Goal: Information Seeking & Learning: Learn about a topic

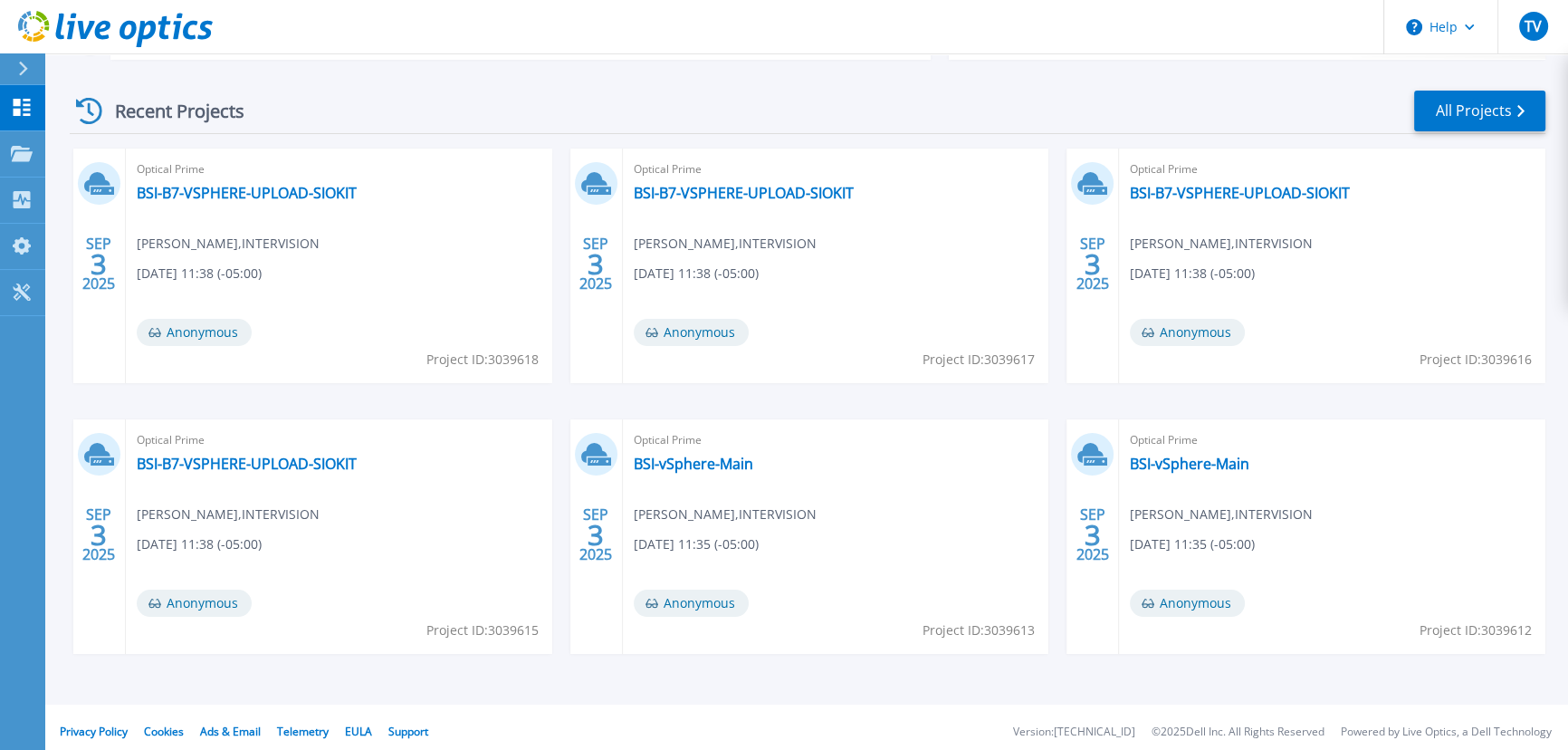
scroll to position [254, 0]
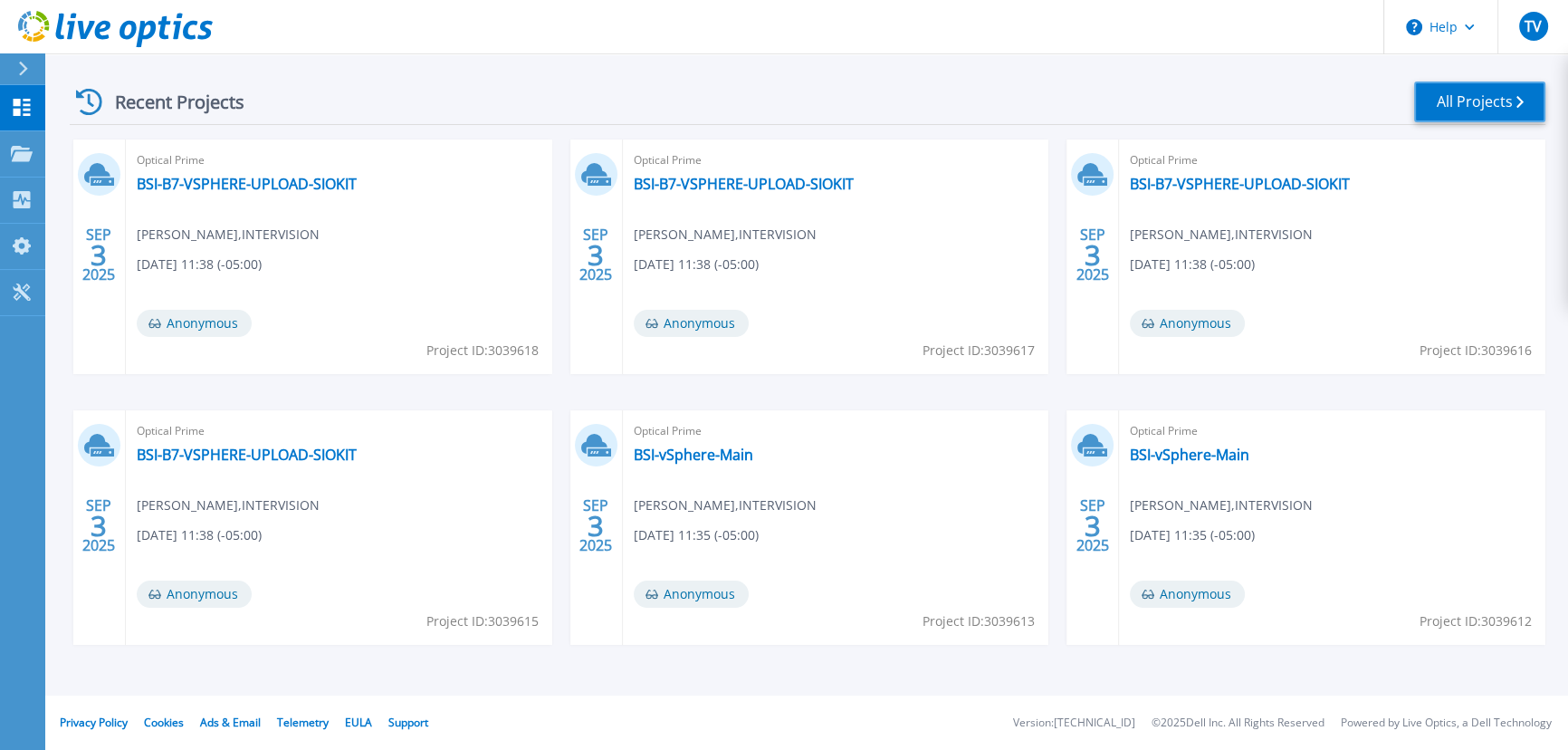
click at [892, 98] on link "All Projects" at bounding box center [1479, 102] width 131 height 41
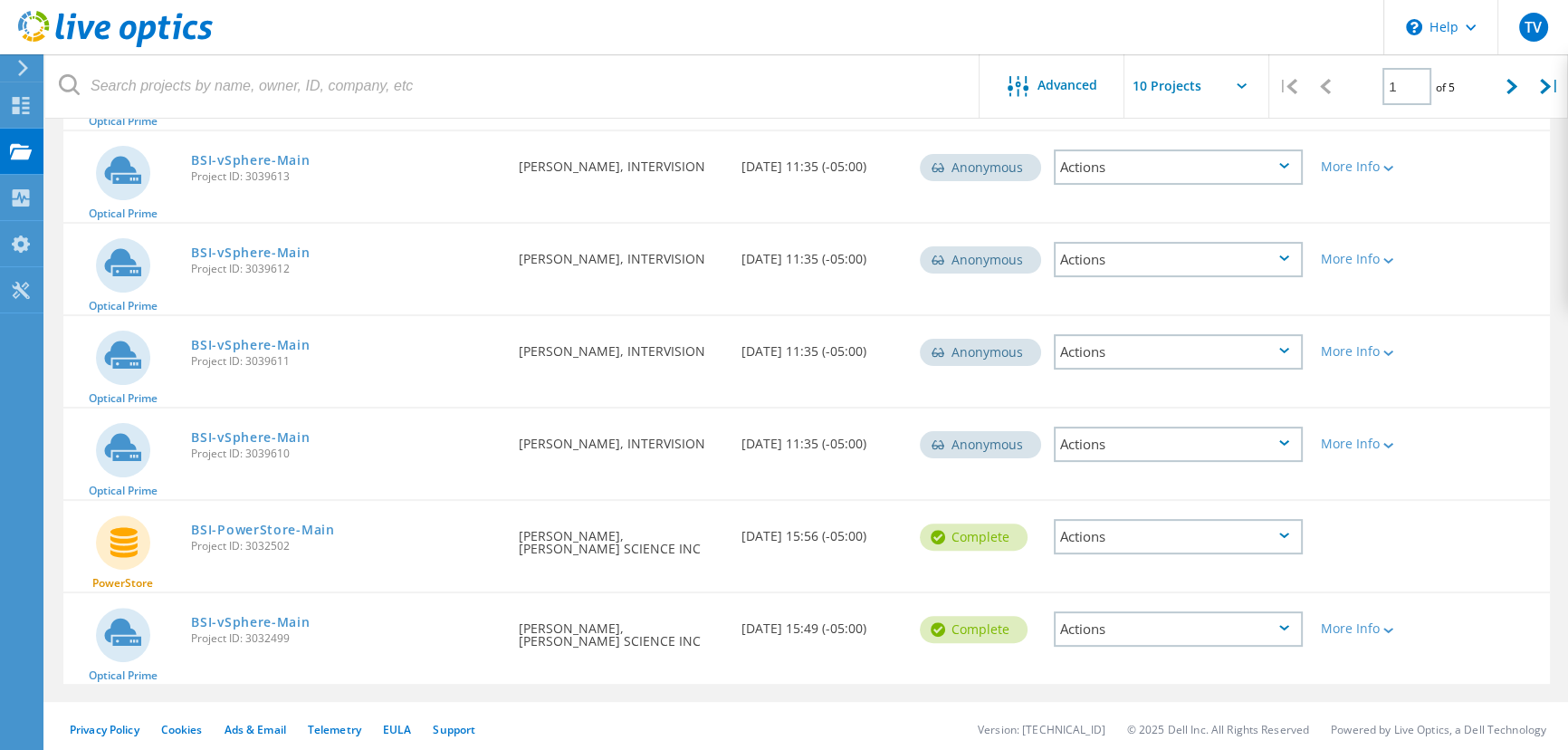
scroll to position [576, 0]
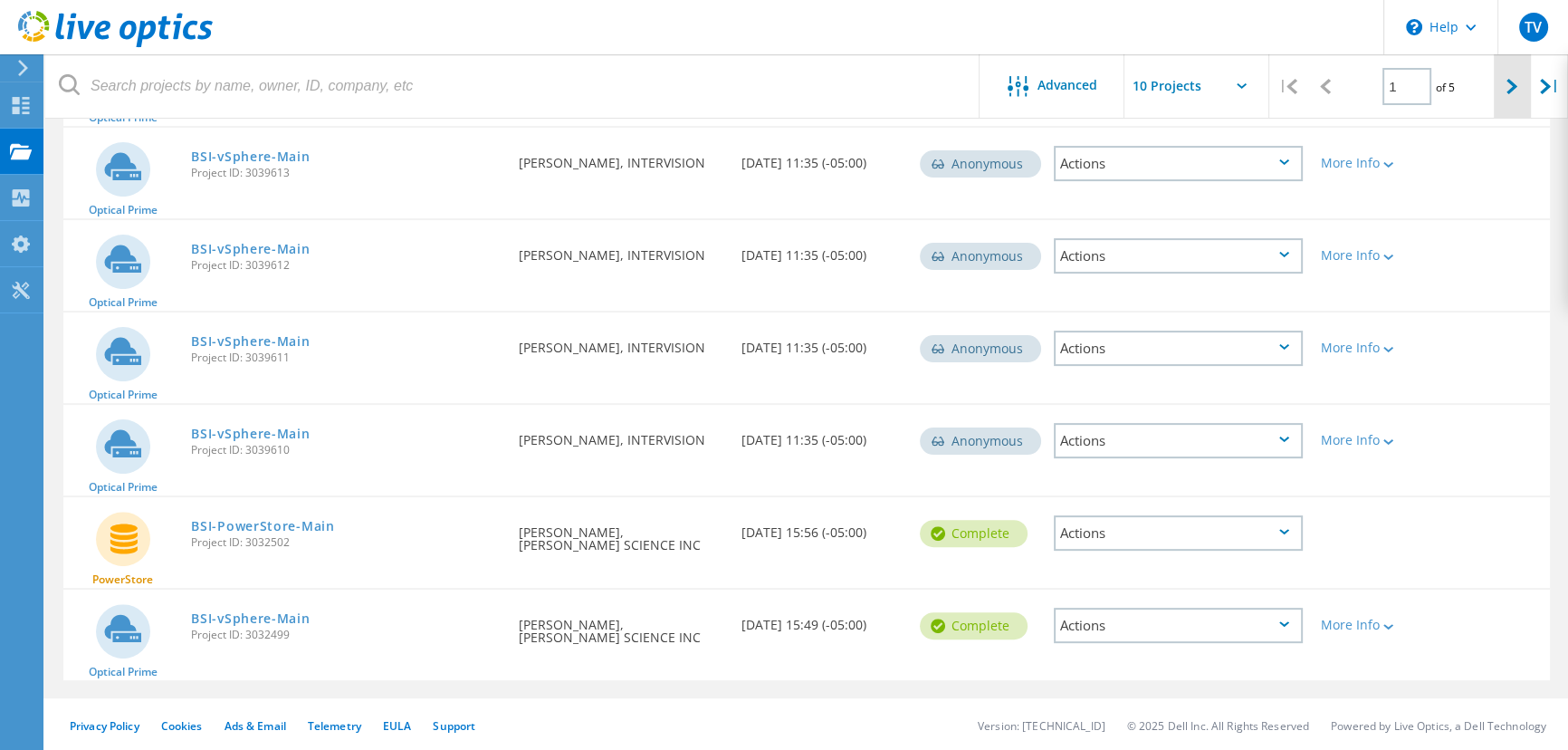
click at [1521, 80] on div at bounding box center [1512, 86] width 37 height 65
type input "2"
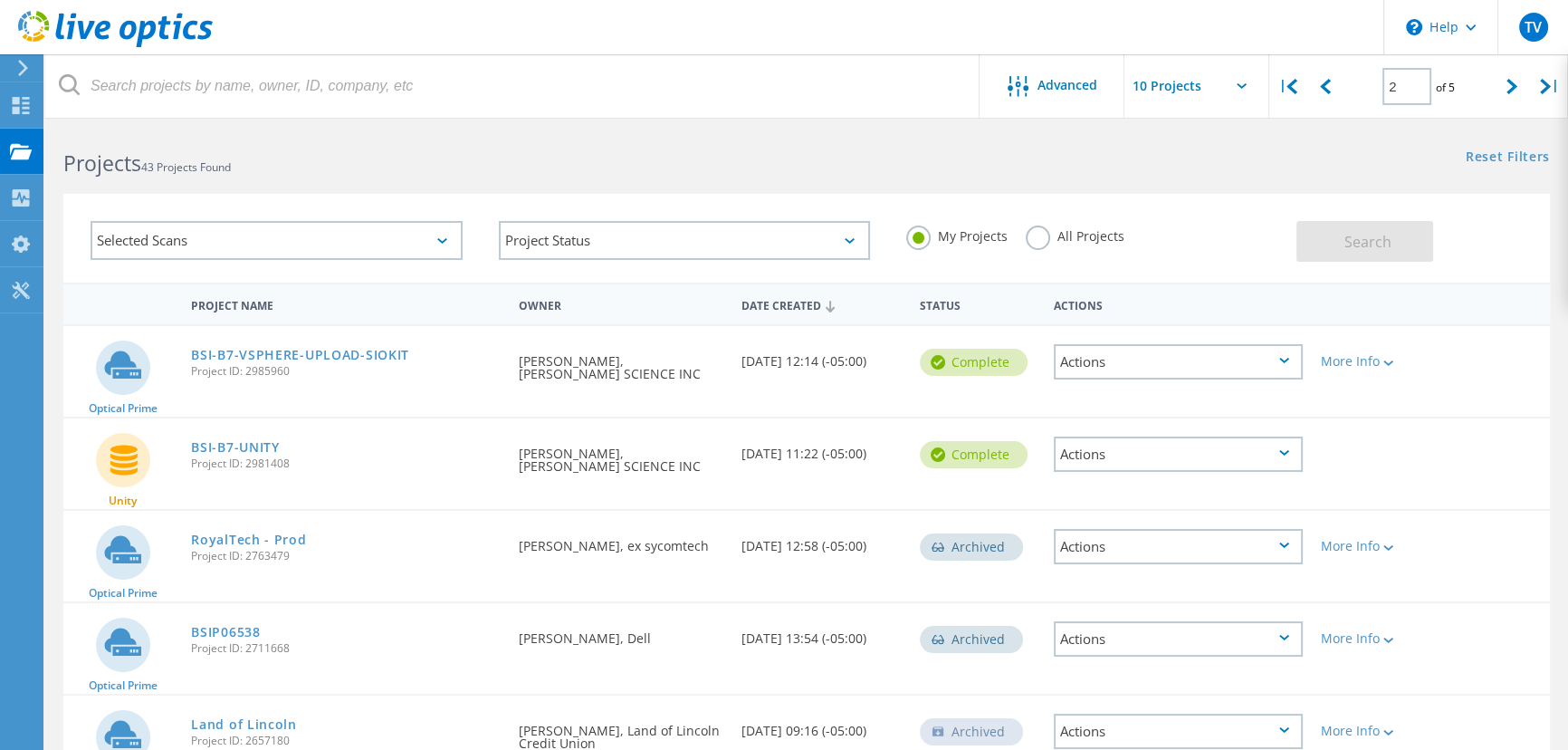
scroll to position [0, 0]
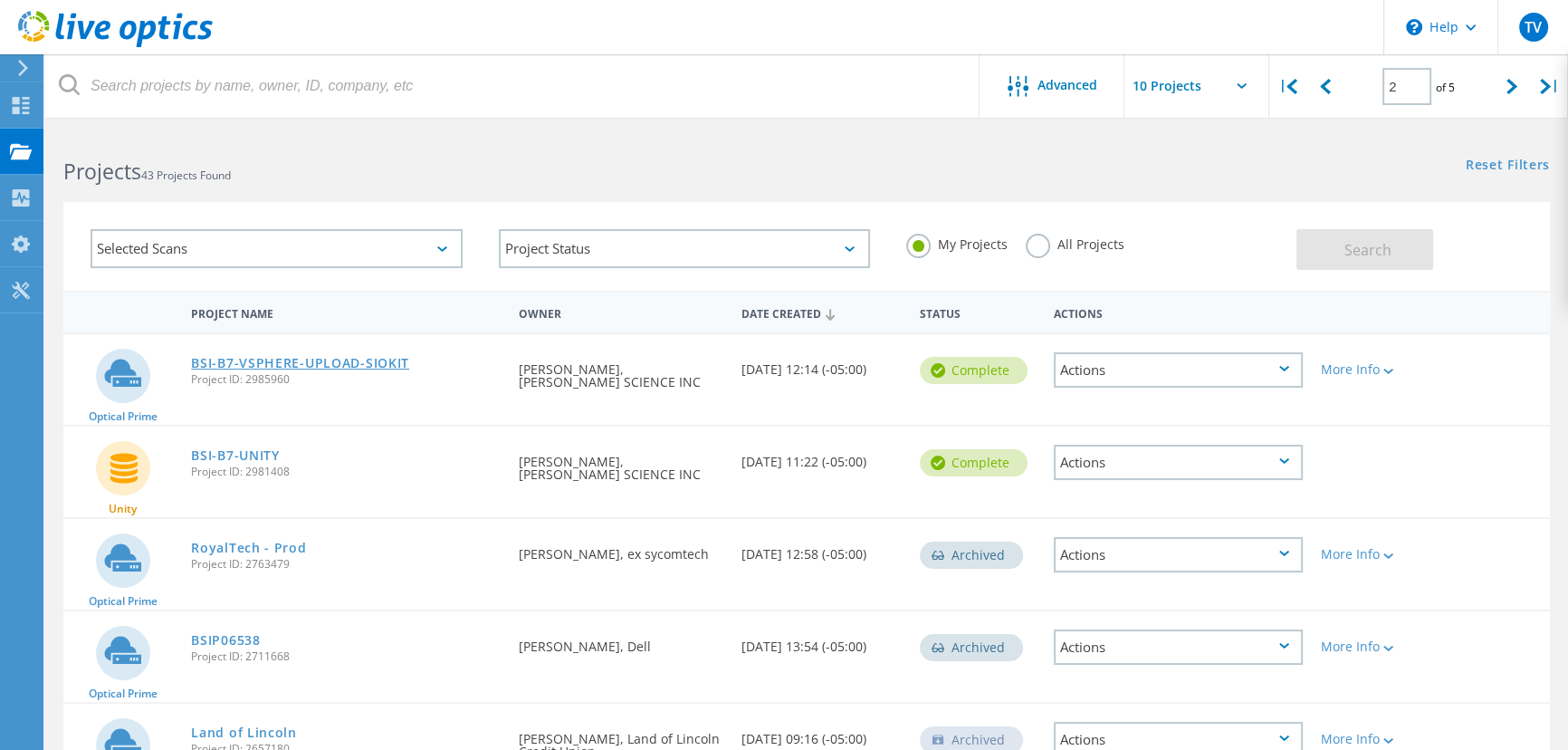
click at [352, 362] on link "BSI-B7-VSPHERE-UPLOAD-SIOKIT" at bounding box center [300, 362] width 218 height 13
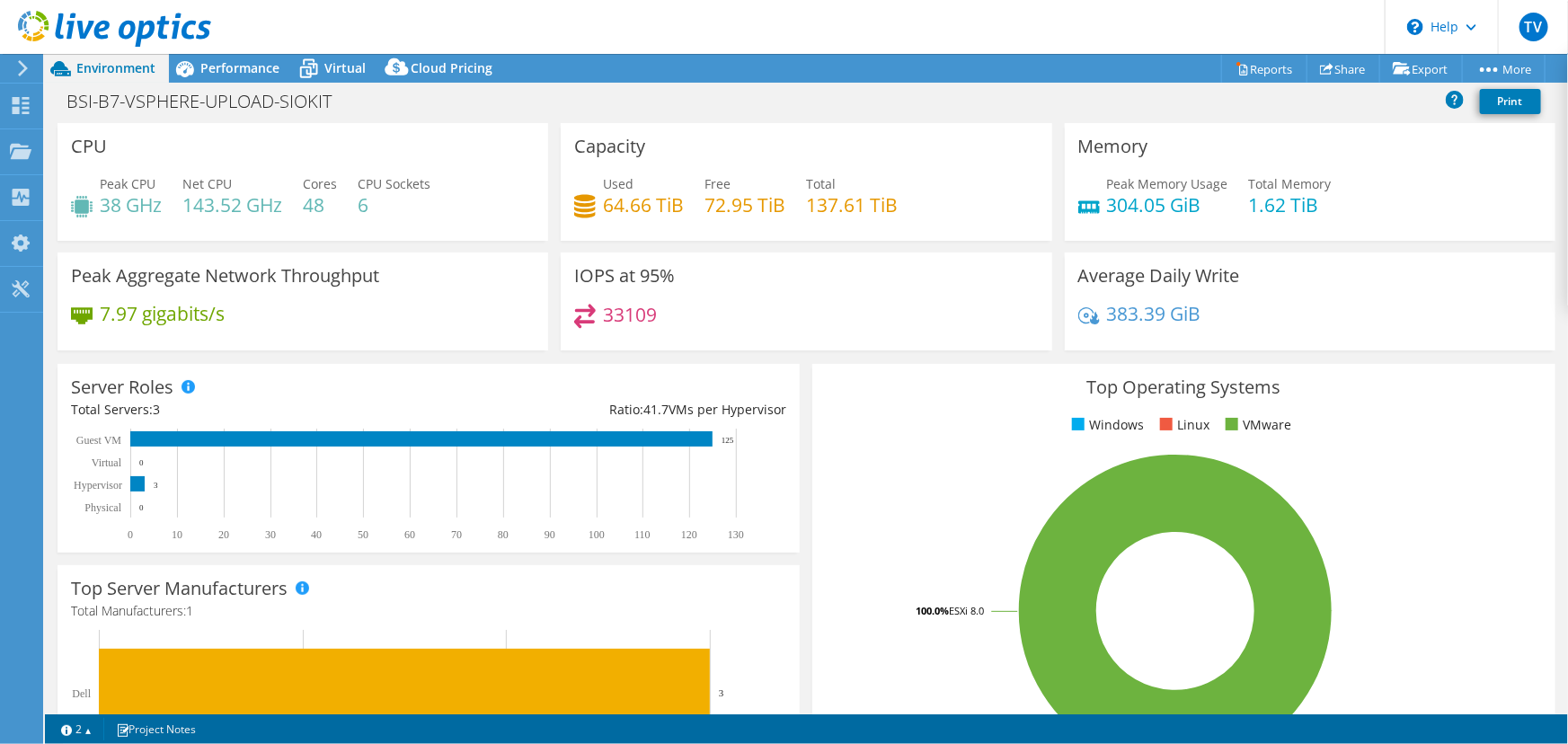
select select "USD"
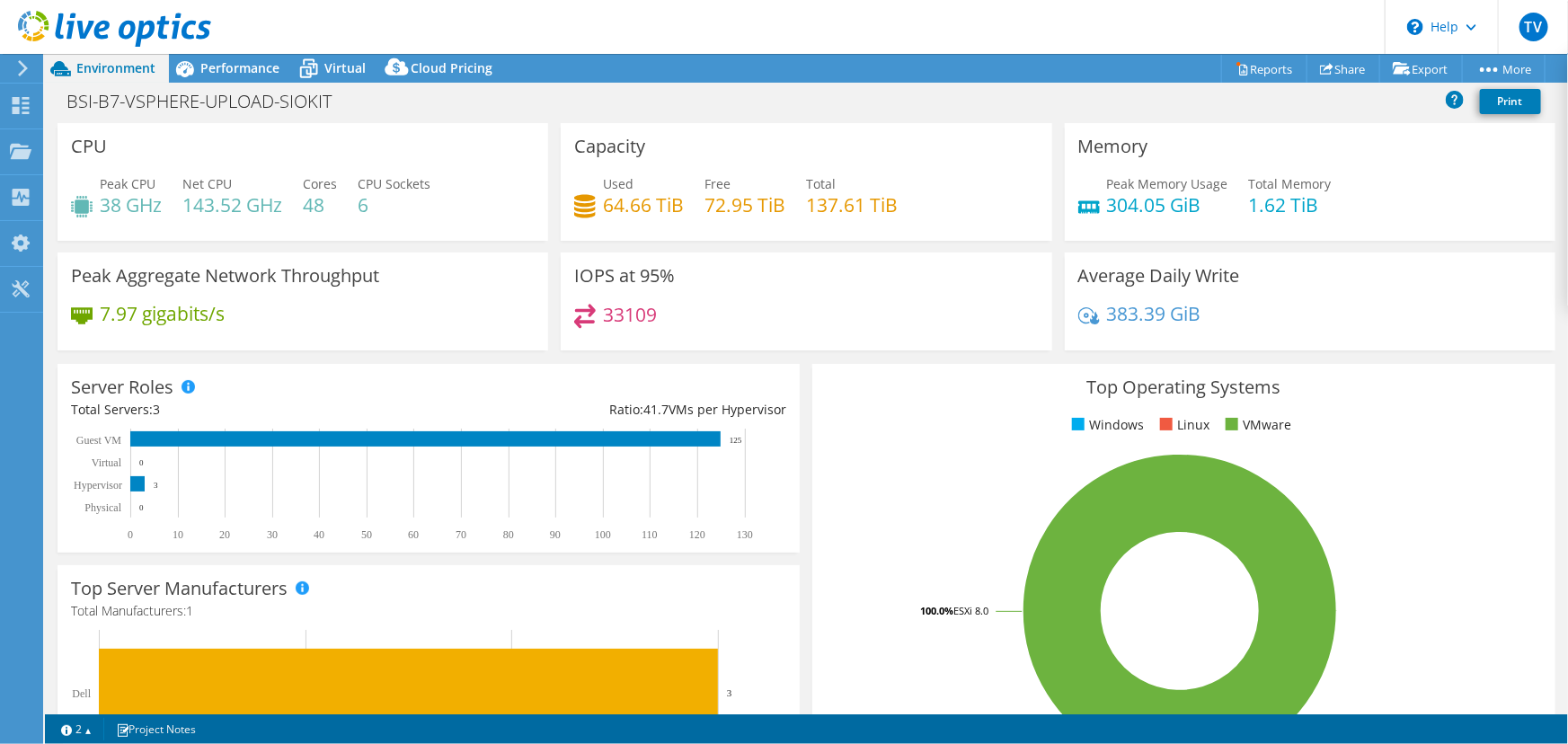
drag, startPoint x: 239, startPoint y: 72, endPoint x: 239, endPoint y: 89, distance: 17.0
click at [239, 72] on span "Performance" at bounding box center [239, 68] width 79 height 17
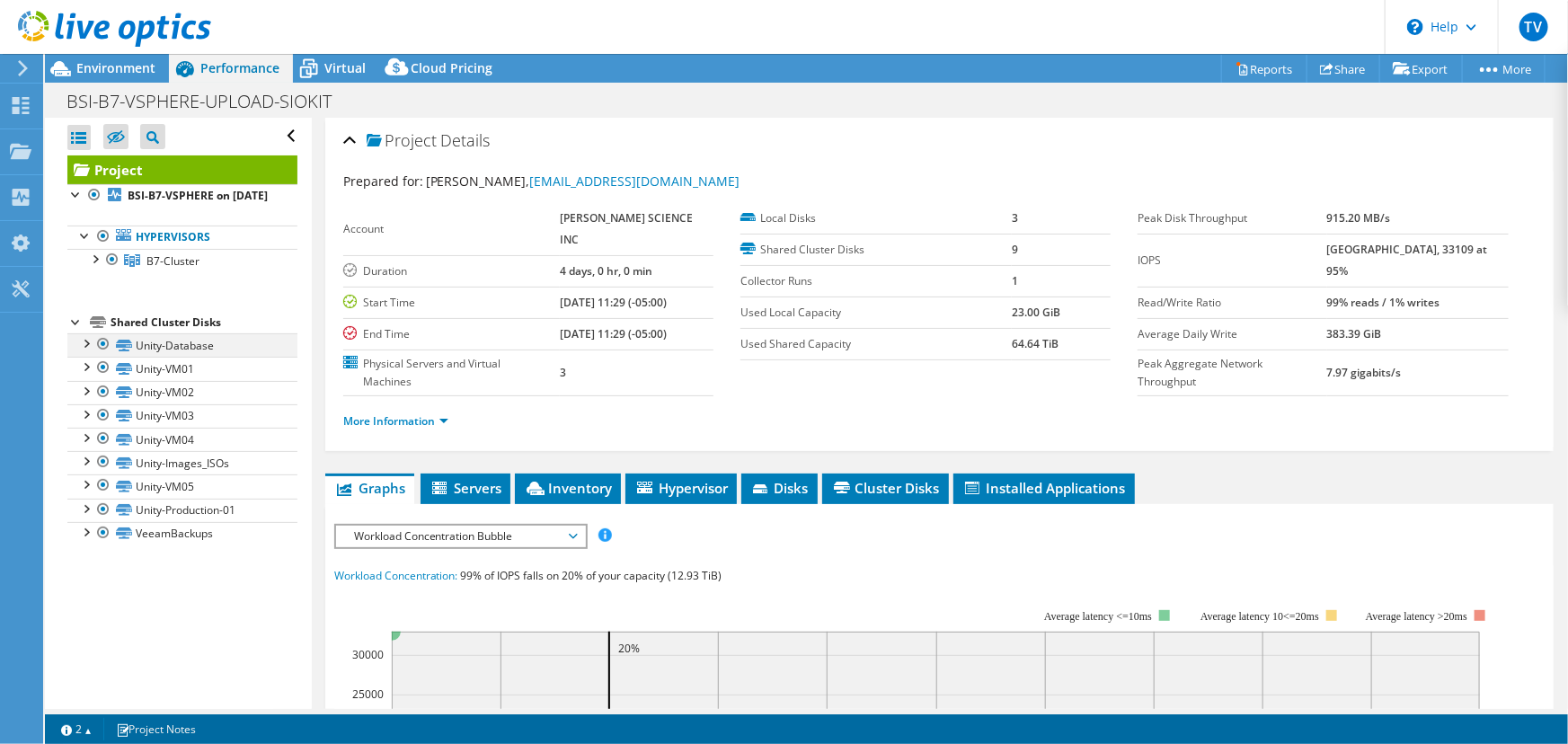
click at [87, 352] on div at bounding box center [85, 342] width 17 height 17
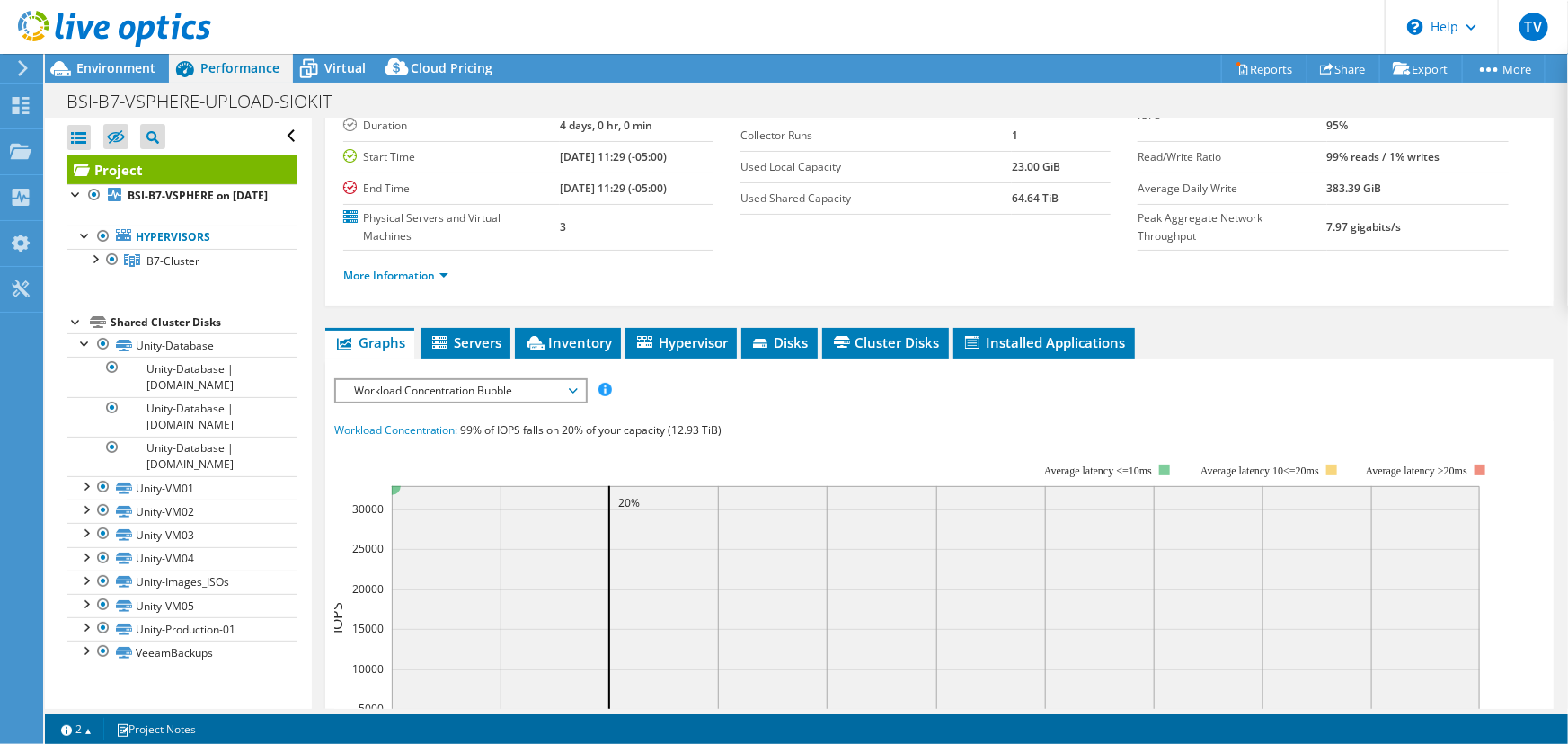
scroll to position [162, 0]
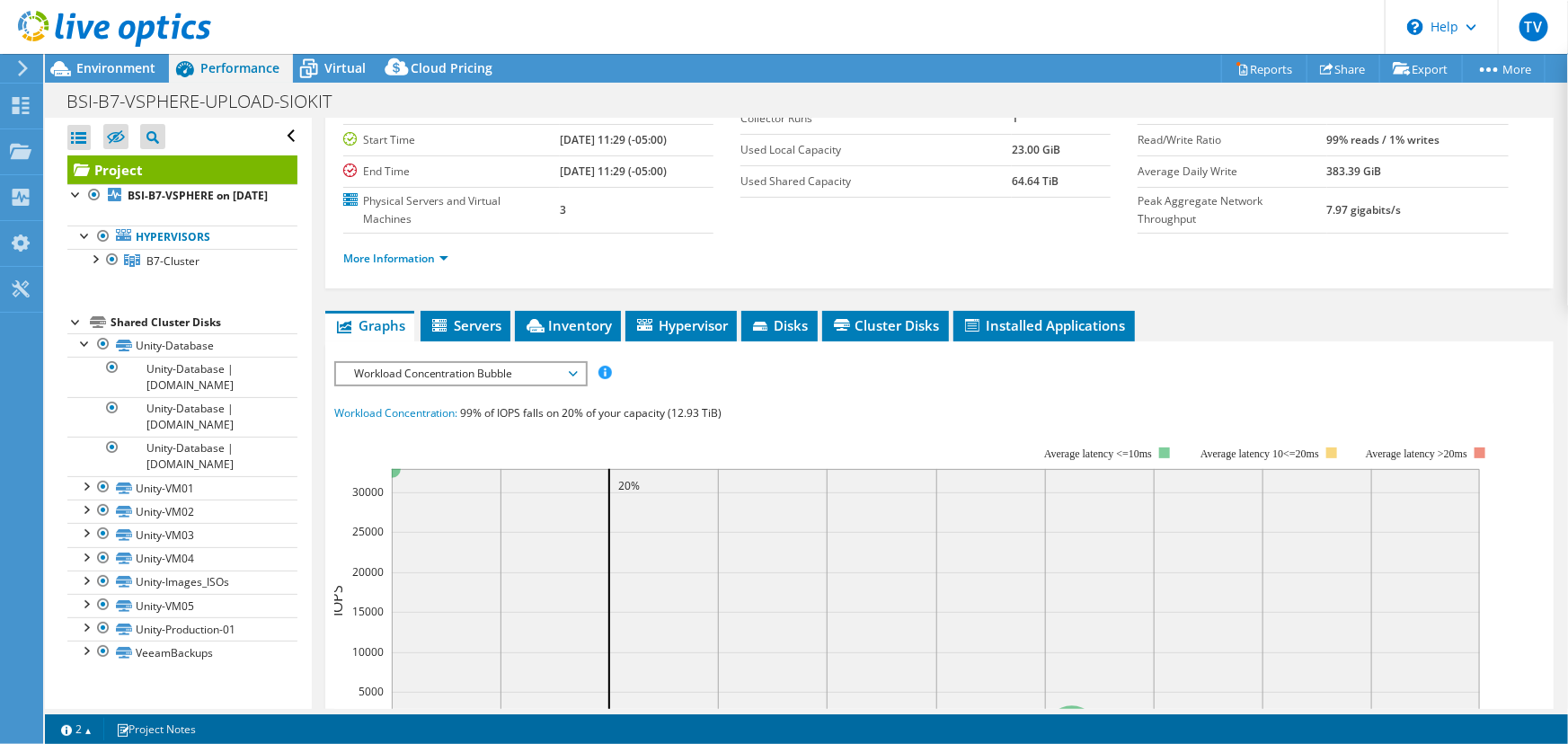
click at [540, 363] on span "Workload Concentration Bubble" at bounding box center [460, 374] width 231 height 21
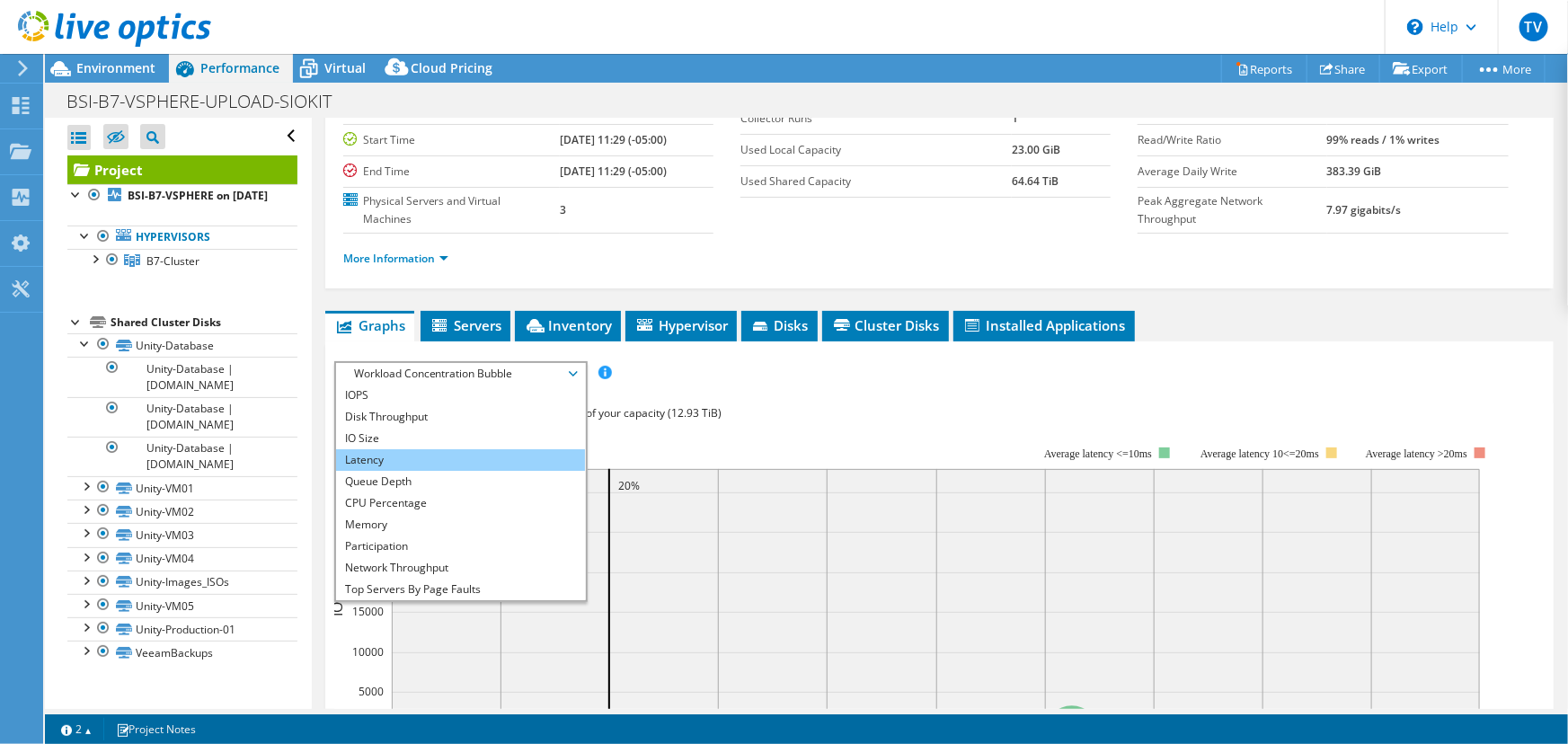
scroll to position [0, 0]
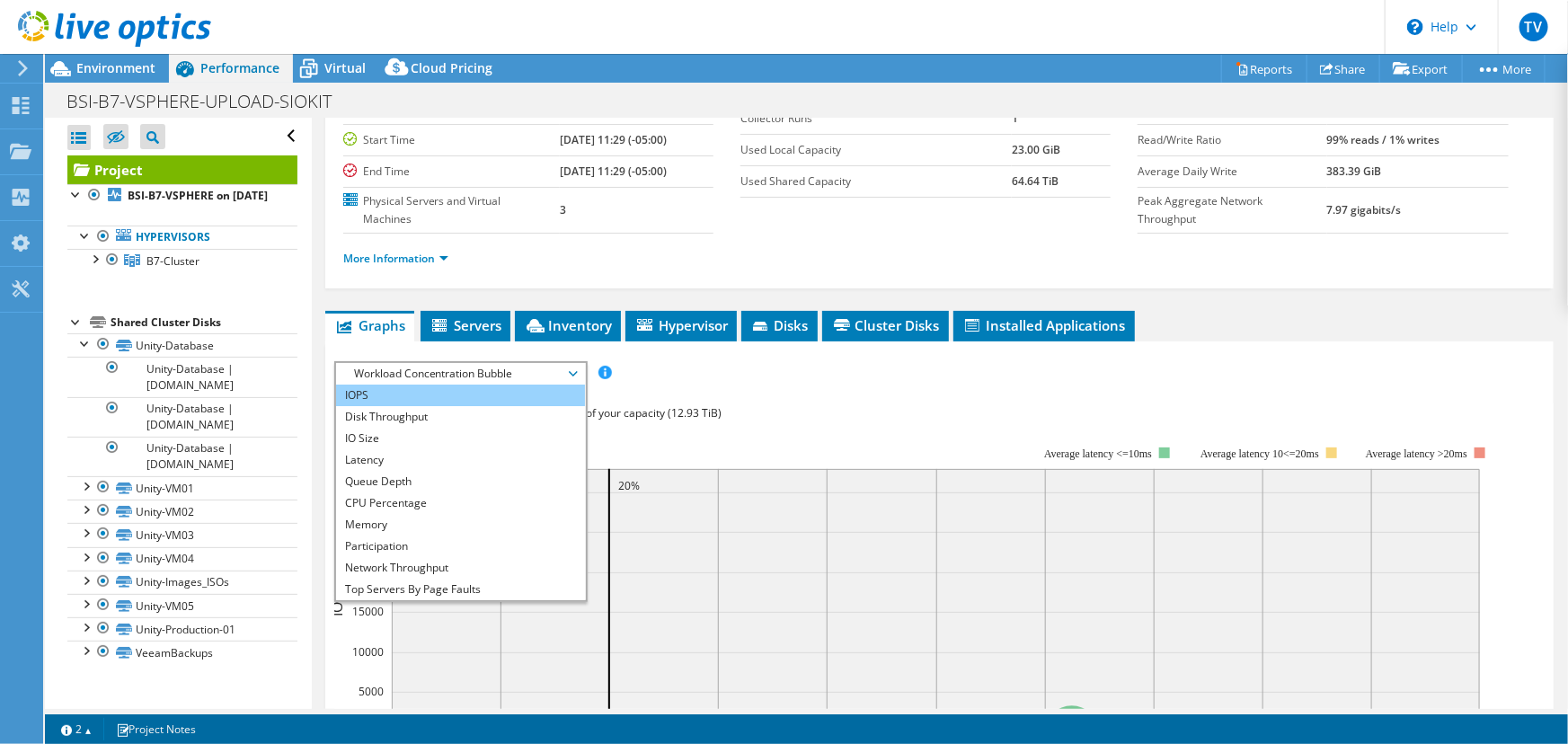
click at [445, 385] on li "IOPS" at bounding box center [460, 395] width 249 height 21
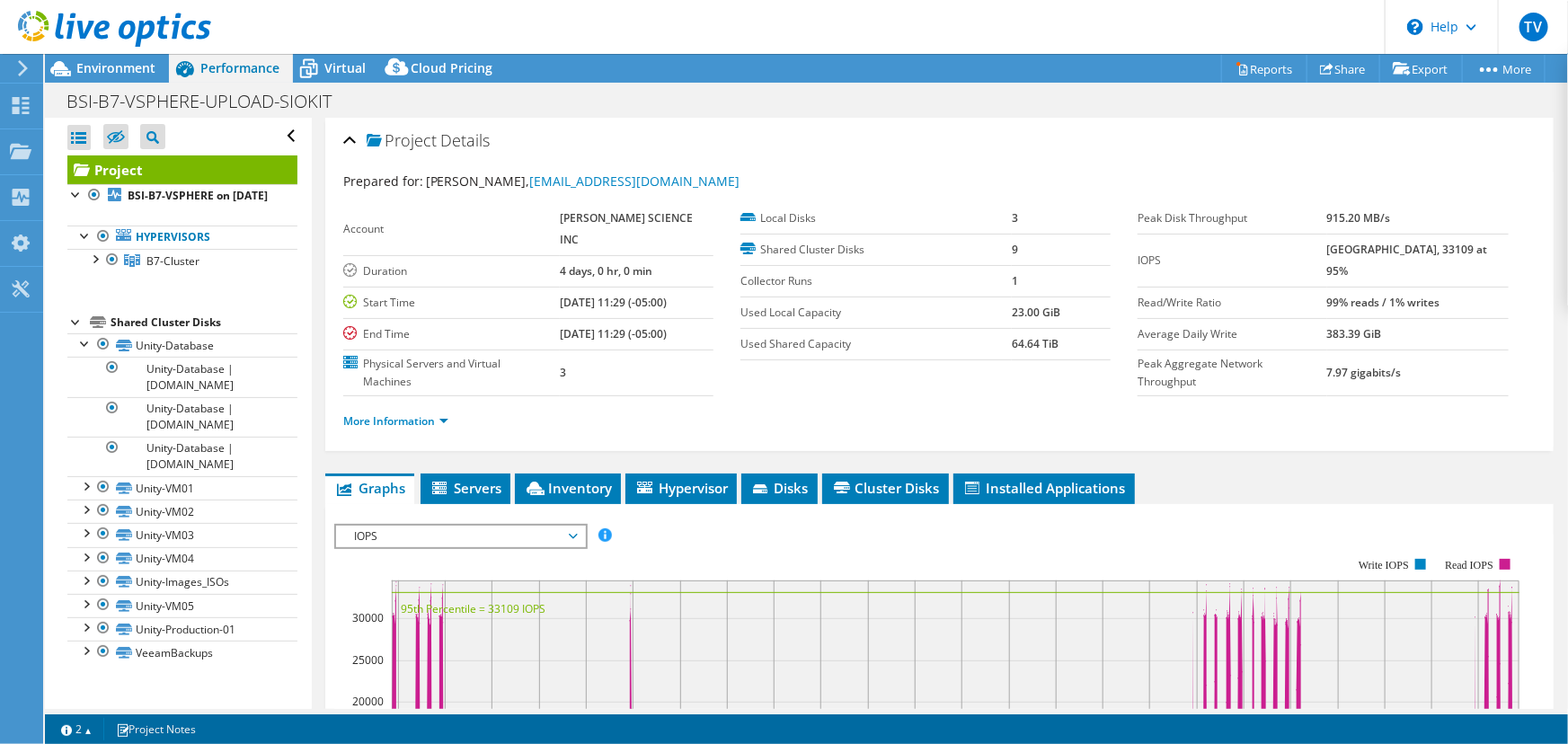
drag, startPoint x: 144, startPoint y: 72, endPoint x: 153, endPoint y: 107, distance: 36.1
click at [144, 72] on span "Environment" at bounding box center [116, 68] width 79 height 17
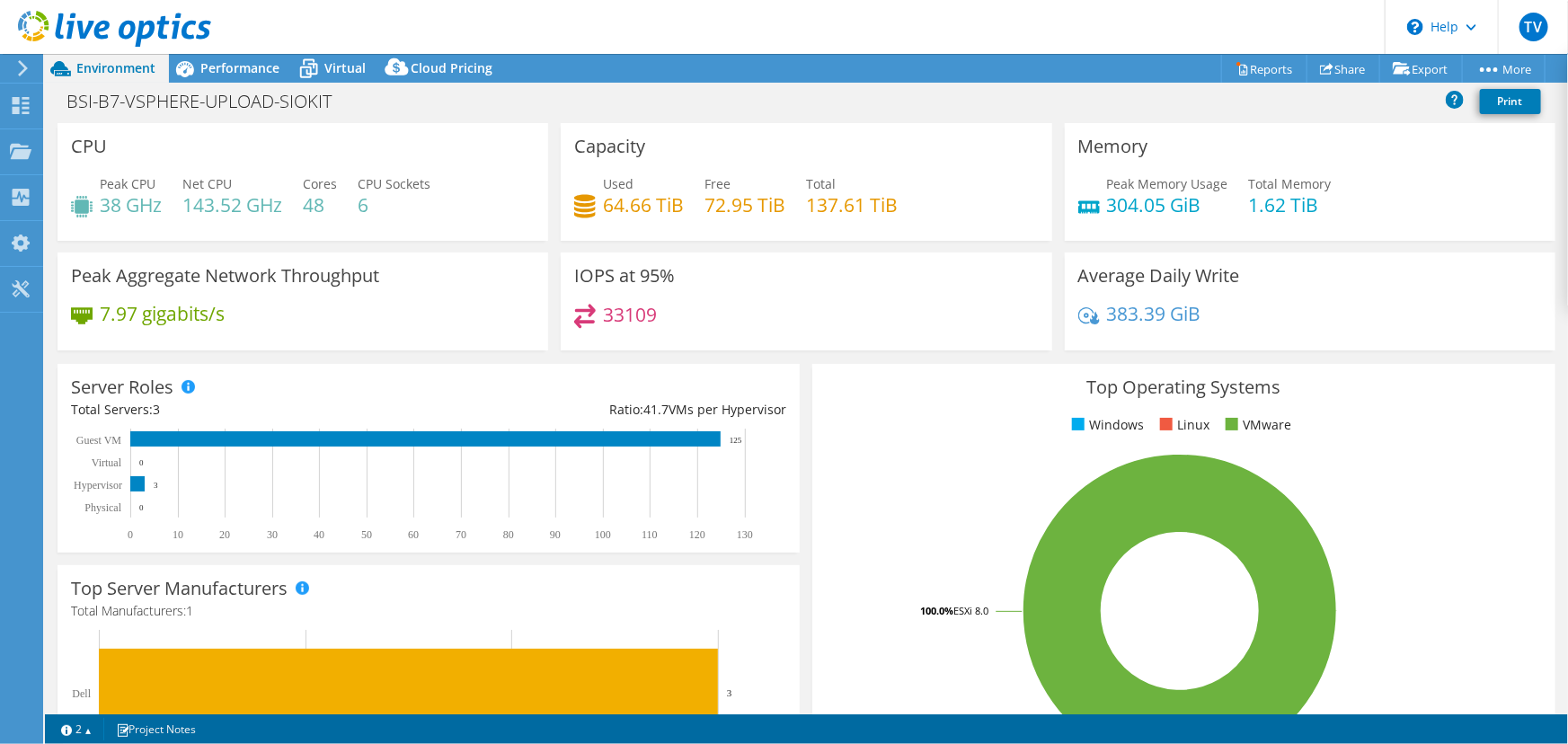
click at [733, 307] on div "33109" at bounding box center [805, 323] width 463 height 39
